Goal: Task Accomplishment & Management: Use online tool/utility

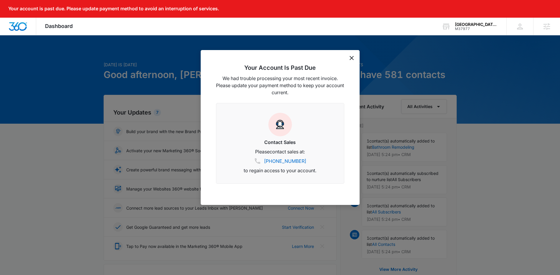
click at [353, 56] on div "Your Account Is Past Due We had trouble processing your most recent invoice. Pl…" at bounding box center [280, 127] width 159 height 155
click at [351, 57] on icon "dismiss this dialog" at bounding box center [351, 58] width 4 height 4
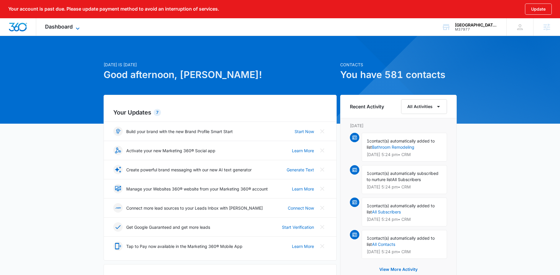
click at [61, 27] on span "Dashboard" at bounding box center [59, 27] width 28 height 6
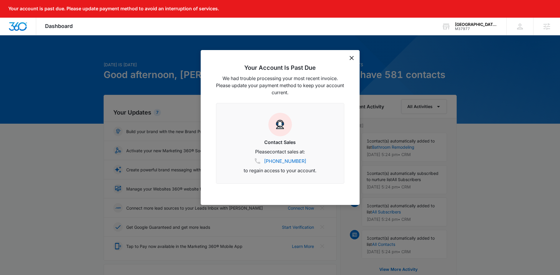
click at [354, 59] on div "Your Account Is Past Due We had trouble processing your most recent invoice. Pl…" at bounding box center [280, 127] width 159 height 155
click at [351, 57] on icon "dismiss this dialog" at bounding box center [351, 58] width 4 height 4
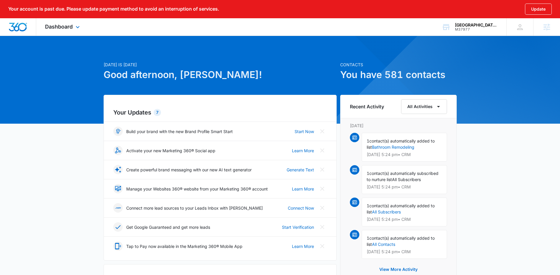
click at [42, 31] on div "Dashboard Apps Reputation Websites Forms CRM Email Social Content Ads Intellige…" at bounding box center [63, 26] width 54 height 17
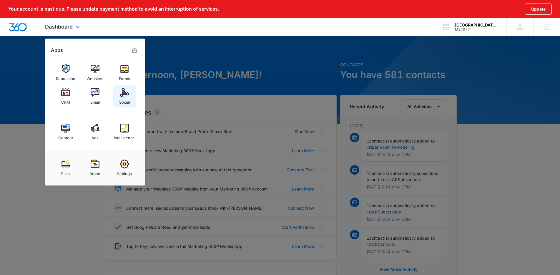
click at [132, 97] on link "Social" at bounding box center [124, 96] width 22 height 22
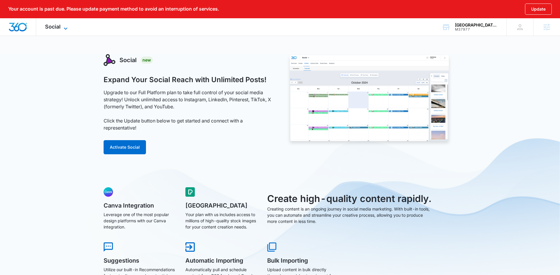
click at [64, 29] on icon at bounding box center [65, 28] width 7 height 7
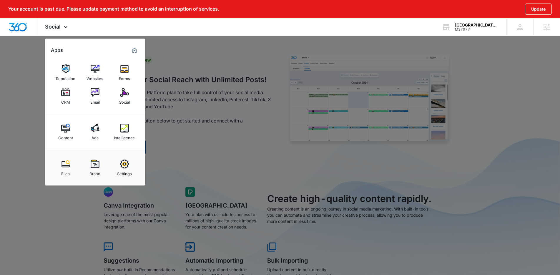
click at [14, 85] on div at bounding box center [280, 137] width 560 height 275
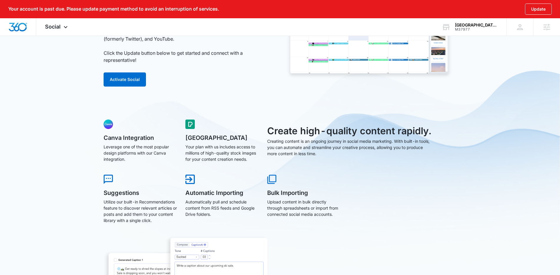
scroll to position [68, 0]
click at [118, 73] on button "Activate Social" at bounding box center [125, 79] width 42 height 14
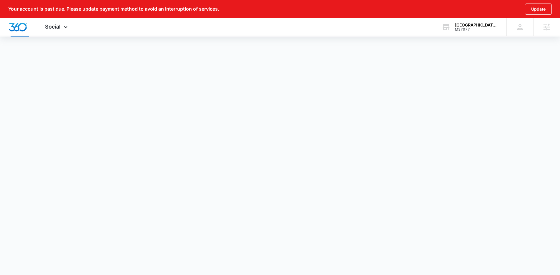
scroll to position [19, 0]
click at [56, 26] on span "Social" at bounding box center [53, 27] width 16 height 6
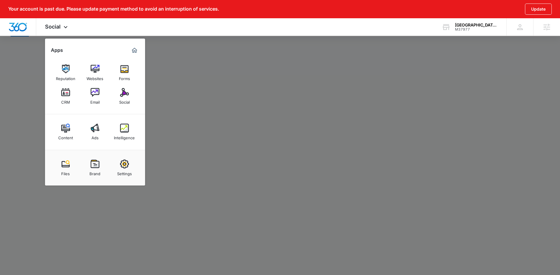
click at [6, 105] on div at bounding box center [280, 137] width 560 height 275
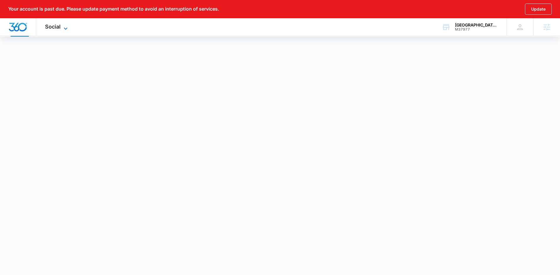
click at [62, 29] on icon at bounding box center [65, 28] width 7 height 7
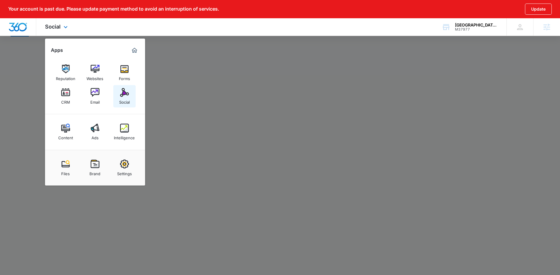
click at [117, 94] on link "Social" at bounding box center [124, 96] width 22 height 22
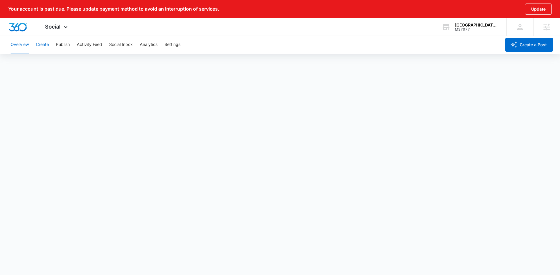
click at [38, 41] on button "Create" at bounding box center [42, 44] width 13 height 19
click at [55, 39] on div "Overview Create Publish Activity Feed Social Inbox Analytics Settings" at bounding box center [254, 44] width 494 height 19
click at [64, 45] on button "Publish" at bounding box center [63, 44] width 14 height 19
click at [53, 62] on button "Schedules" at bounding box center [45, 62] width 20 height 16
click at [40, 45] on button "Create" at bounding box center [42, 44] width 13 height 19
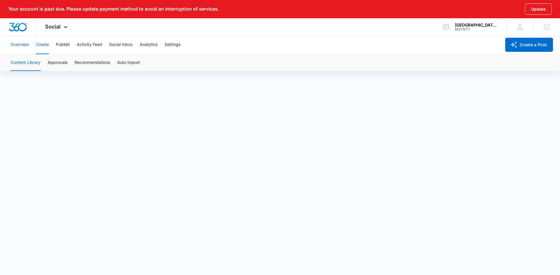
click at [25, 47] on button "Overview" at bounding box center [20, 44] width 18 height 19
click at [43, 44] on button "Create" at bounding box center [42, 44] width 13 height 19
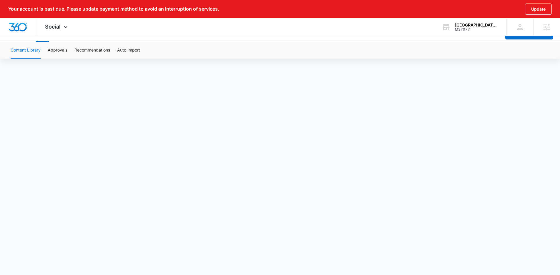
scroll to position [22, 0]
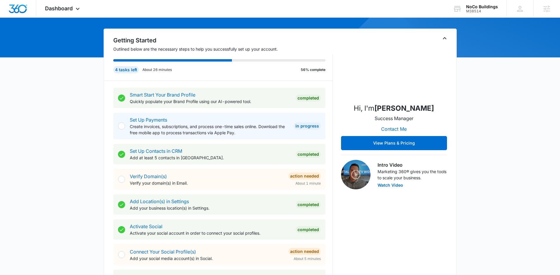
scroll to position [168, 0]
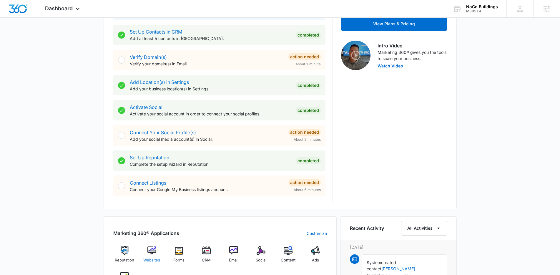
click at [155, 253] on img at bounding box center [151, 250] width 9 height 9
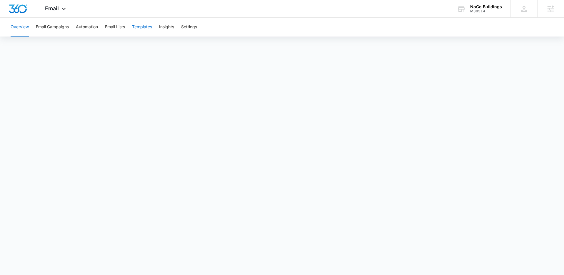
click at [143, 27] on button "Templates" at bounding box center [142, 27] width 20 height 19
click at [75, 26] on div "Overview Email Campaigns Automation Email Lists Templates Insights Settings" at bounding box center [282, 27] width 550 height 19
click at [93, 27] on button "Automation" at bounding box center [87, 27] width 22 height 19
click at [61, 9] on icon at bounding box center [63, 10] width 7 height 7
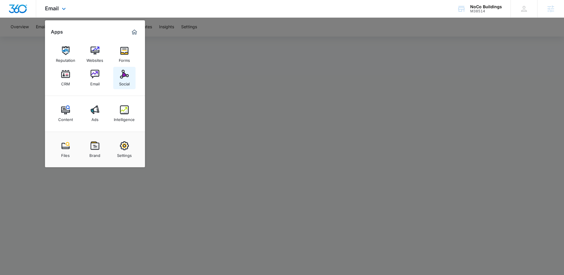
click at [126, 76] on img at bounding box center [124, 74] width 9 height 9
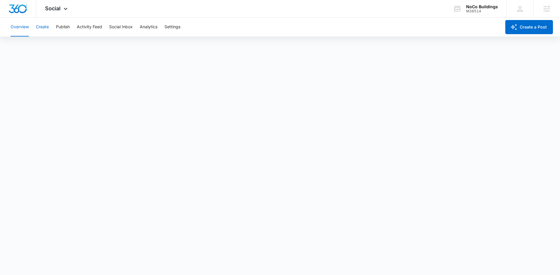
click at [46, 28] on button "Create" at bounding box center [42, 27] width 13 height 19
